Goal: Task Accomplishment & Management: Use online tool/utility

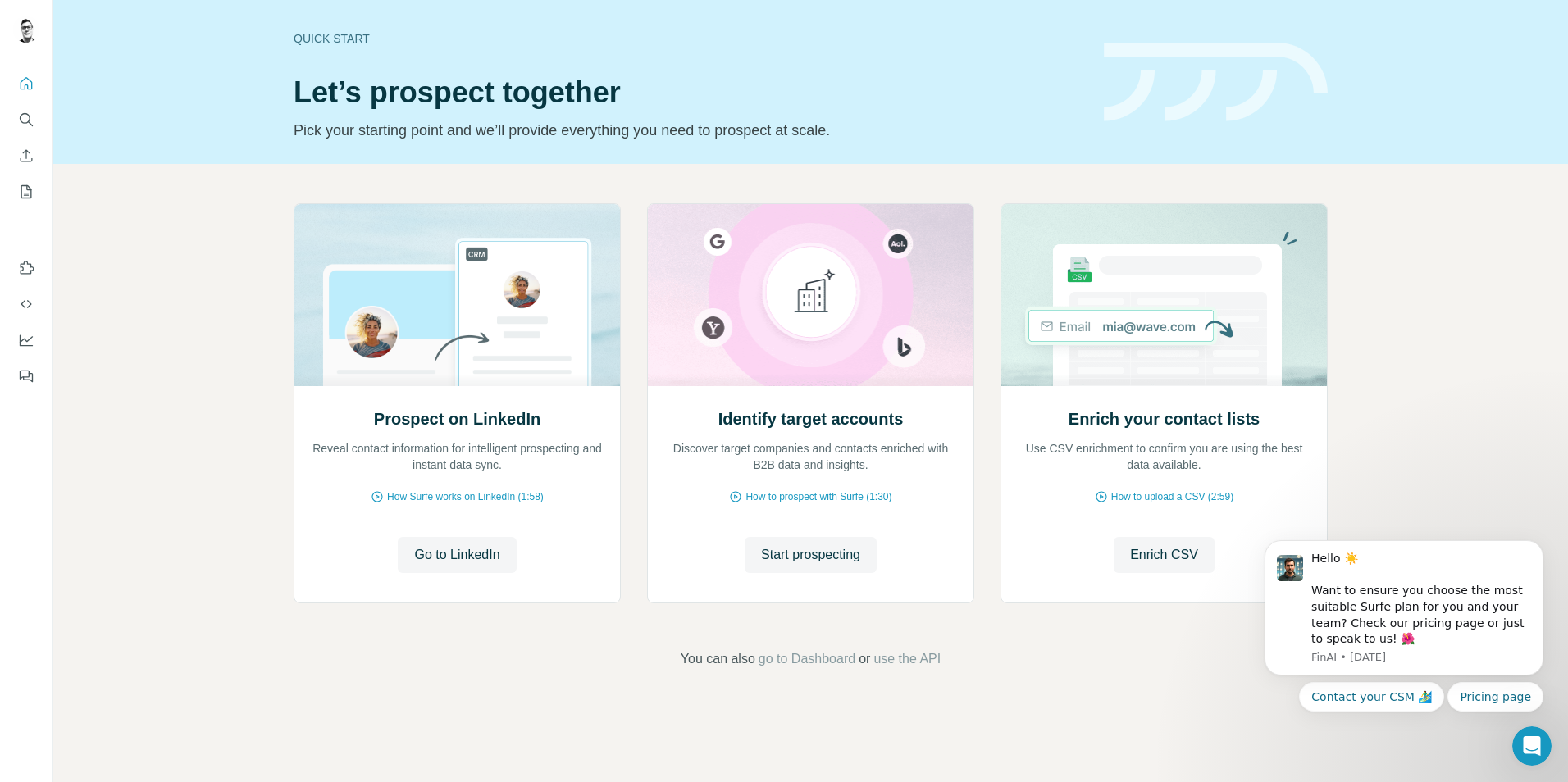
click at [1568, 401] on html "Quick start Let’s prospect together Pick your starting point and we’ll provide …" at bounding box center [784, 391] width 1568 height 782
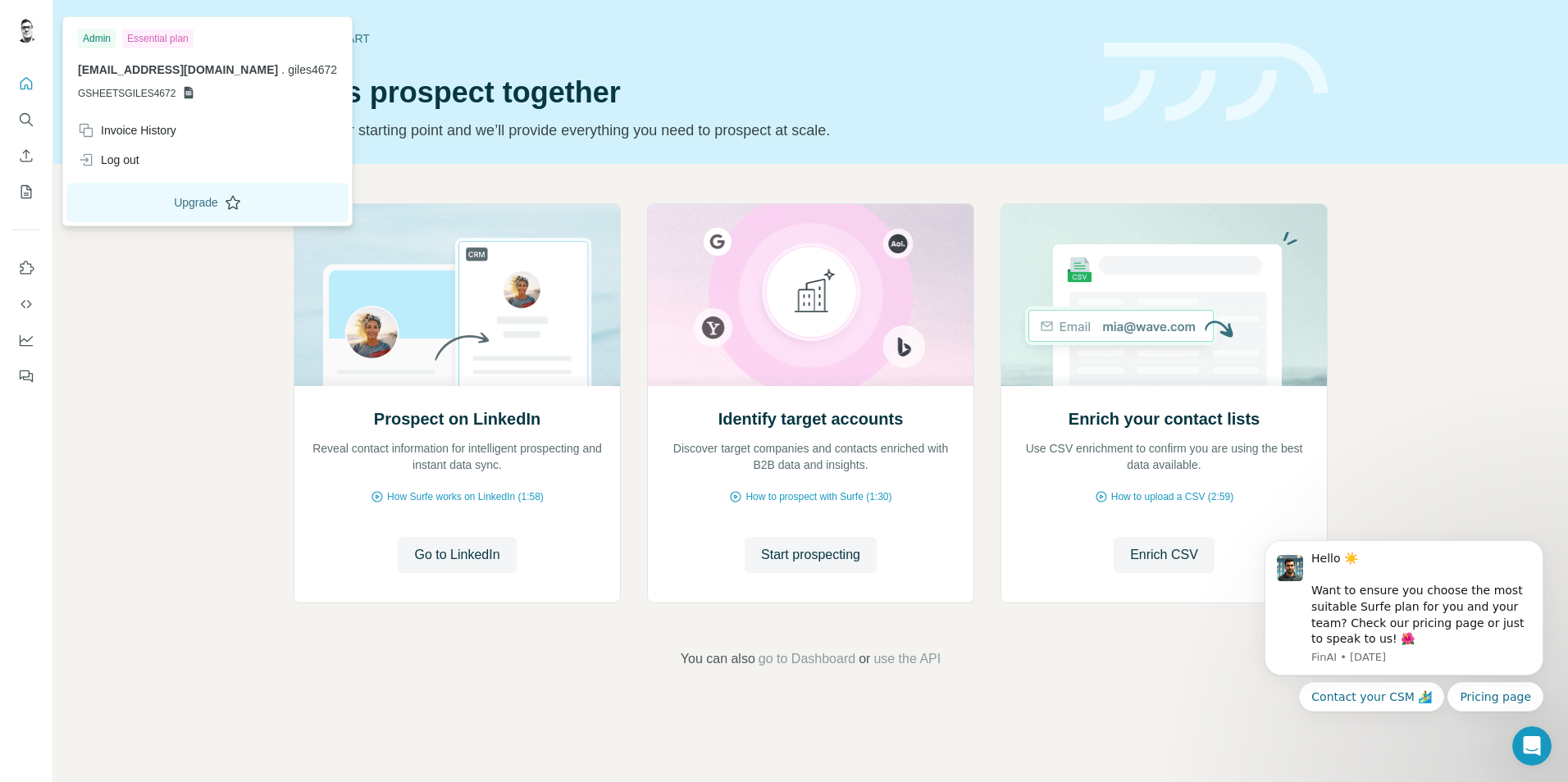
click at [159, 206] on button "Upgrade" at bounding box center [207, 203] width 282 height 40
